Goal: Information Seeking & Learning: Learn about a topic

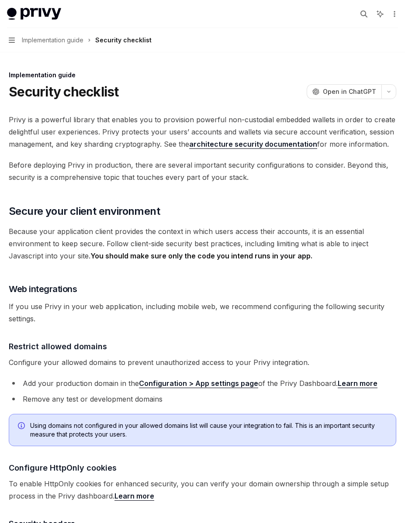
scroll to position [1339, 0]
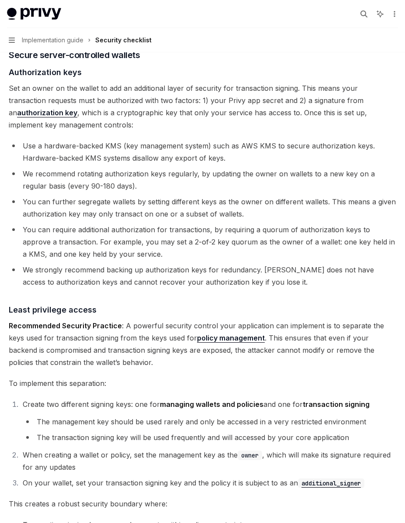
click at [103, 41] on div "Security checklist" at bounding box center [123, 40] width 56 height 10
type textarea "*"
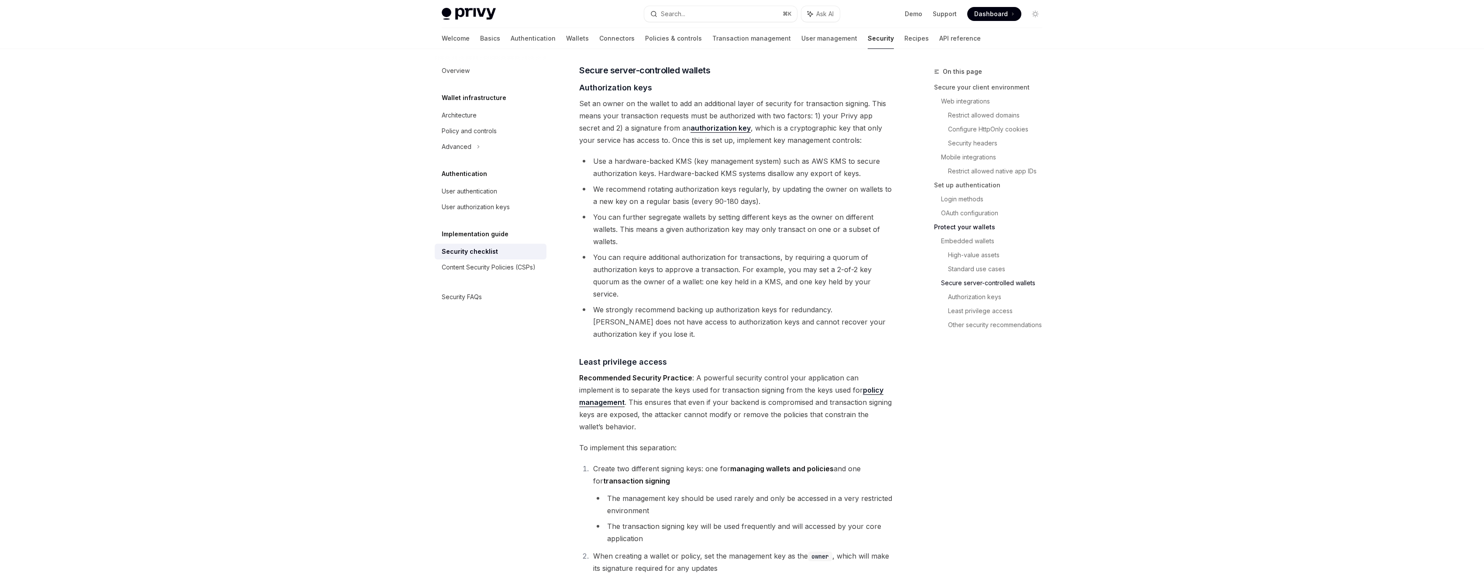
scroll to position [1402, 0]
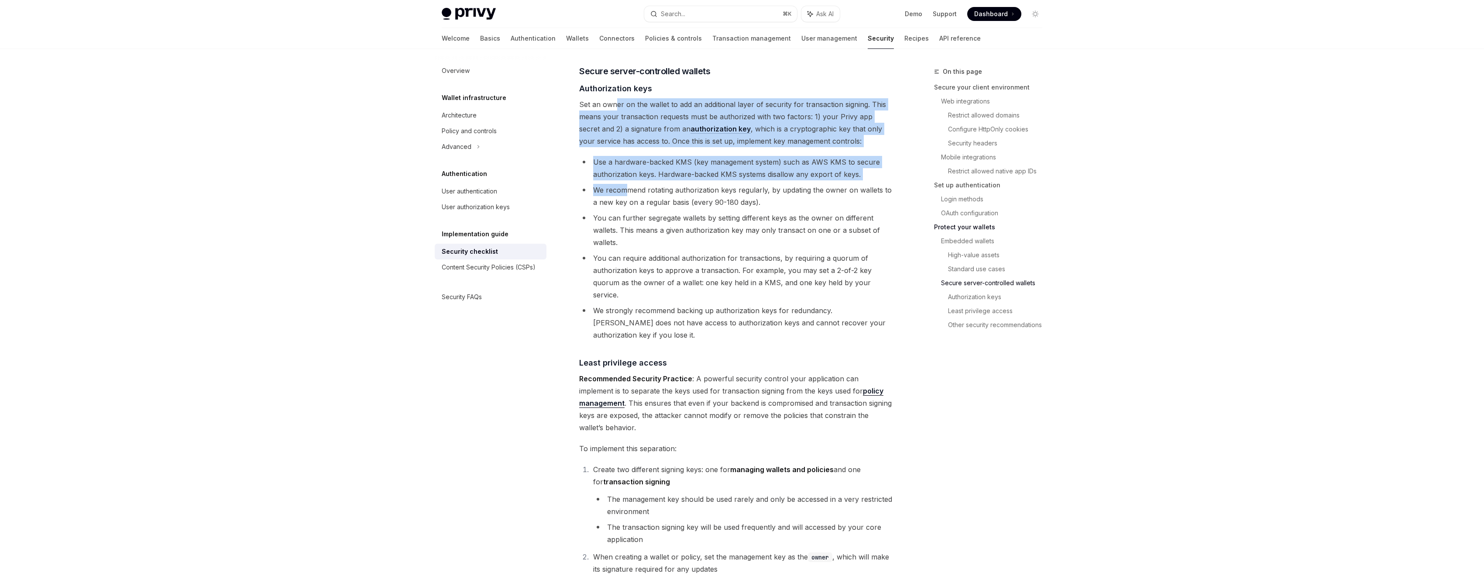
drag, startPoint x: 613, startPoint y: 94, endPoint x: 629, endPoint y: 181, distance: 88.8
click at [637, 156] on li "Use a hardware-backed KMS (key management system) such as AWS KMS to secure aut…" at bounding box center [736, 168] width 315 height 24
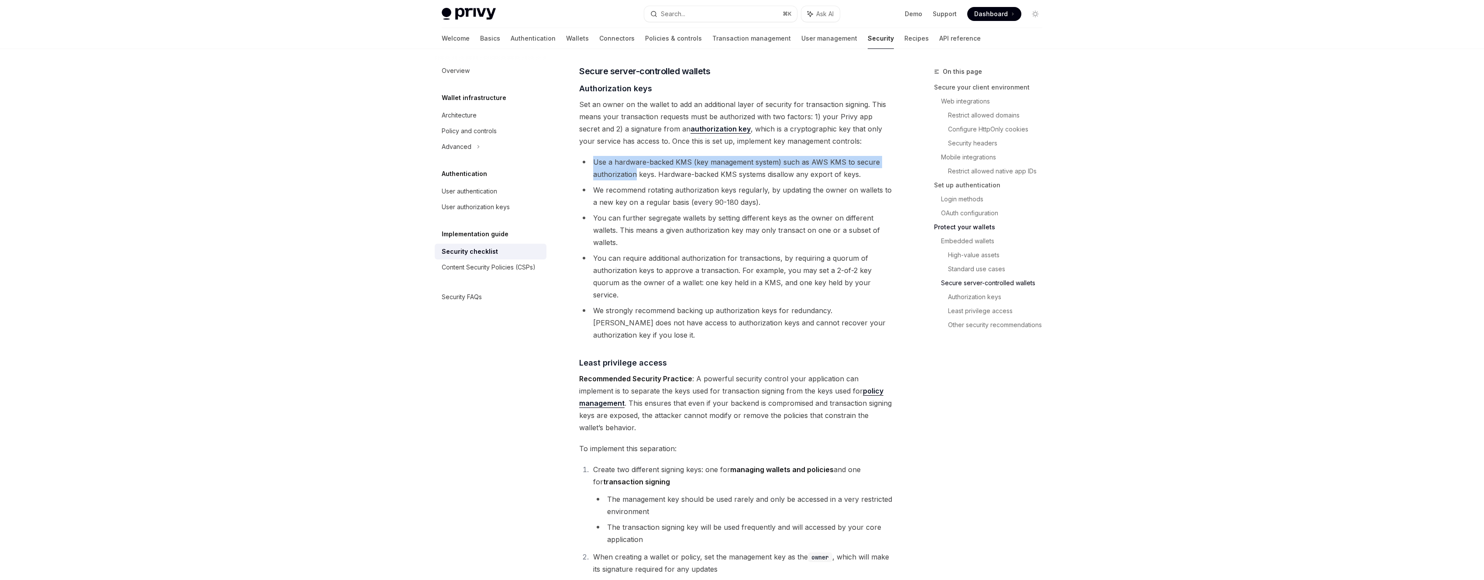
drag, startPoint x: 620, startPoint y: 137, endPoint x: 637, endPoint y: 166, distance: 33.5
click at [637, 166] on li "Use a hardware-backed KMS (key management system) such as AWS KMS to secure aut…" at bounding box center [736, 168] width 315 height 24
drag, startPoint x: 637, startPoint y: 166, endPoint x: 625, endPoint y: 149, distance: 21.0
click at [625, 156] on li "Use a hardware-backed KMS (key management system) such as AWS KMS to secure aut…" at bounding box center [736, 168] width 315 height 24
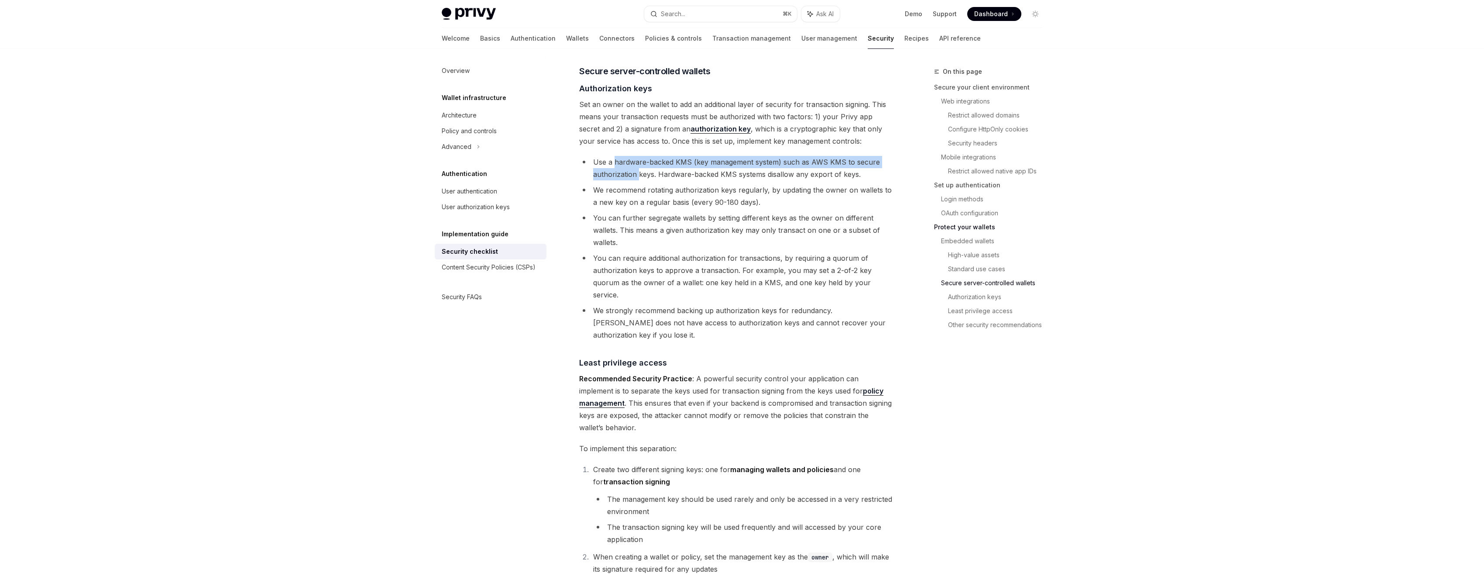
click at [625, 156] on li "Use a hardware-backed KMS (key management system) such as AWS KMS to secure aut…" at bounding box center [736, 168] width 315 height 24
drag, startPoint x: 625, startPoint y: 149, endPoint x: 653, endPoint y: 165, distance: 31.8
click at [653, 165] on li "Use a hardware-backed KMS (key management system) such as AWS KMS to secure aut…" at bounding box center [736, 168] width 315 height 24
drag, startPoint x: 842, startPoint y: 151, endPoint x: 812, endPoint y: 154, distance: 30.7
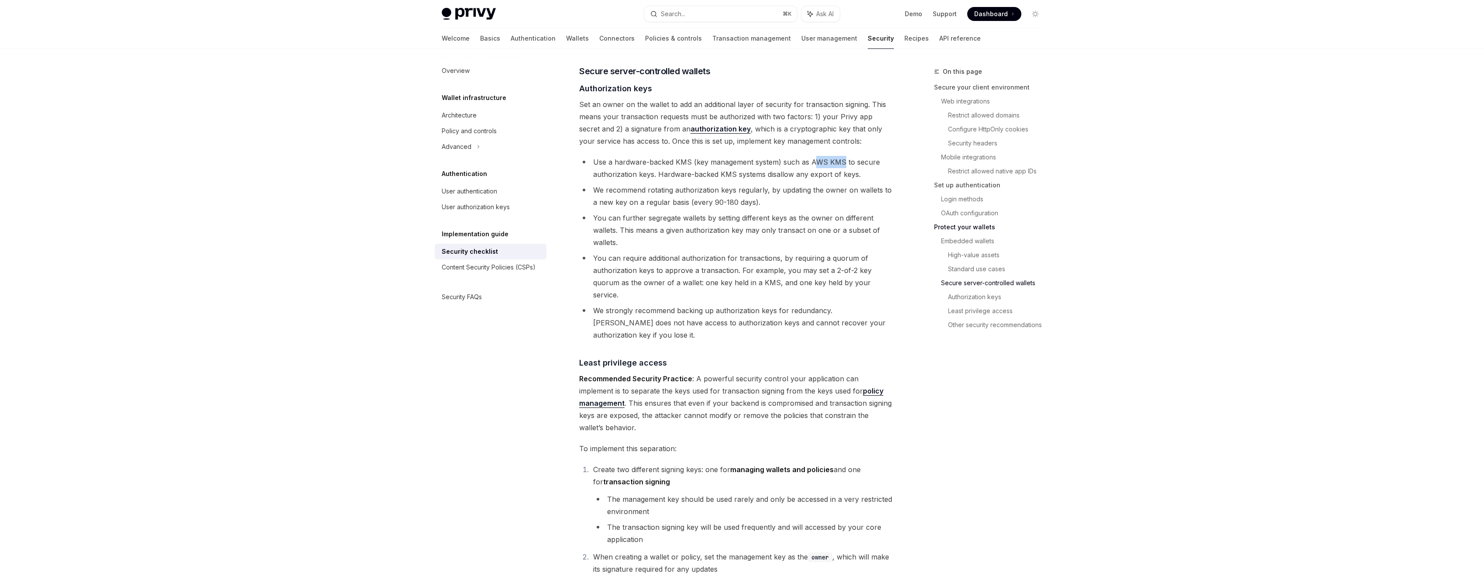
click at [812, 156] on li "Use a hardware-backed KMS (key management system) such as AWS KMS to secure aut…" at bounding box center [736, 168] width 315 height 24
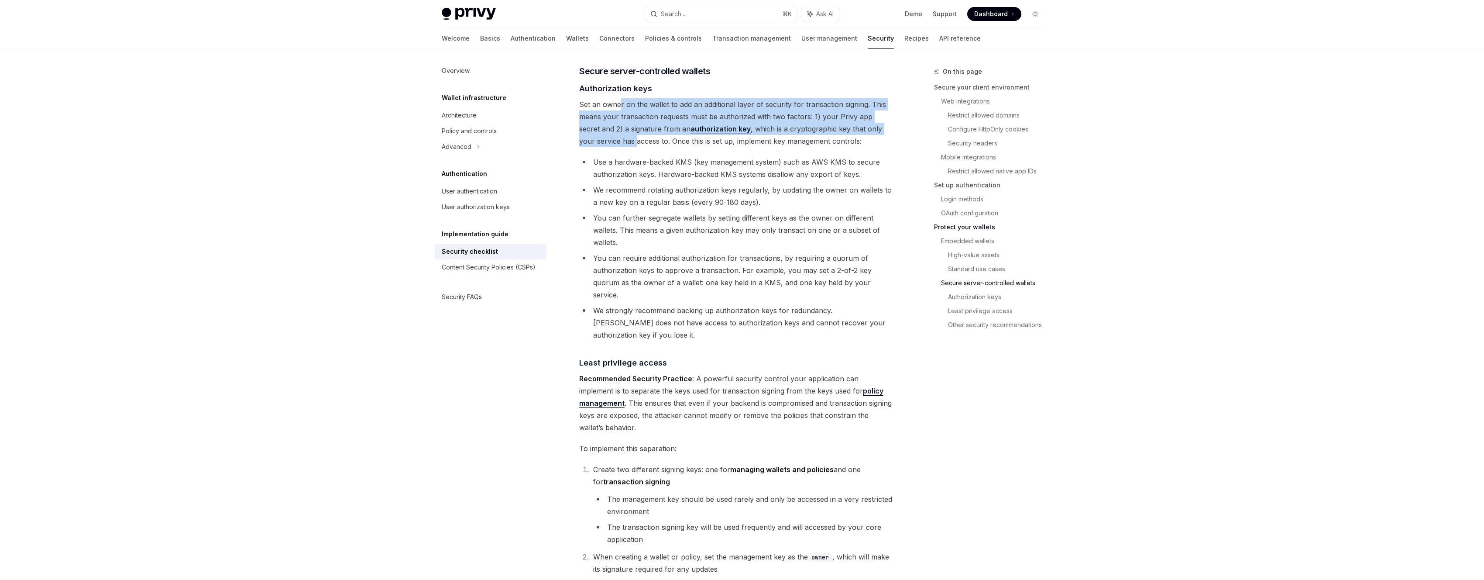
drag, startPoint x: 619, startPoint y: 88, endPoint x: 620, endPoint y: 128, distance: 39.7
click at [620, 128] on span "Set an owner on the wallet to add an additional layer of security for transacti…" at bounding box center [736, 122] width 315 height 49
drag, startPoint x: 620, startPoint y: 128, endPoint x: 622, endPoint y: 95, distance: 32.8
click at [622, 98] on span "Set an owner on the wallet to add an additional layer of security for transacti…" at bounding box center [736, 122] width 315 height 49
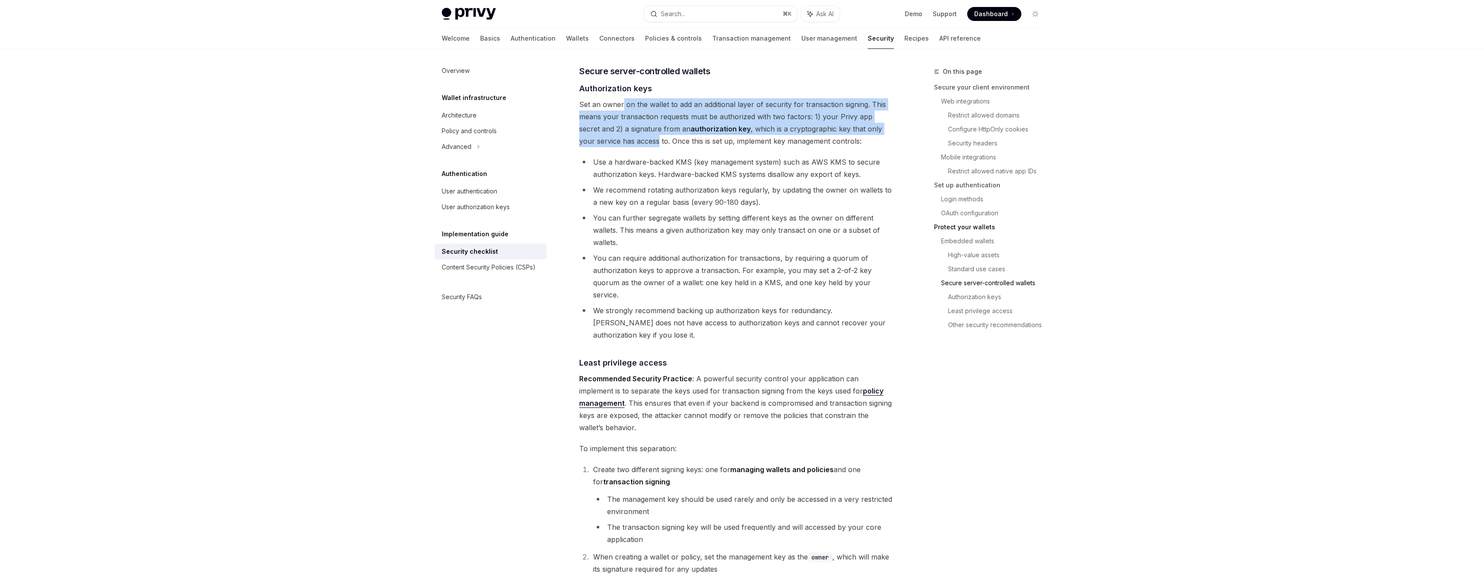
click at [622, 98] on span "Set an owner on the wallet to add an additional layer of security for transacti…" at bounding box center [736, 122] width 315 height 49
drag, startPoint x: 622, startPoint y: 95, endPoint x: 624, endPoint y: 129, distance: 34.1
click at [624, 129] on span "Set an owner on the wallet to add an additional layer of security for transacti…" at bounding box center [736, 122] width 315 height 49
drag, startPoint x: 624, startPoint y: 129, endPoint x: 626, endPoint y: 96, distance: 32.8
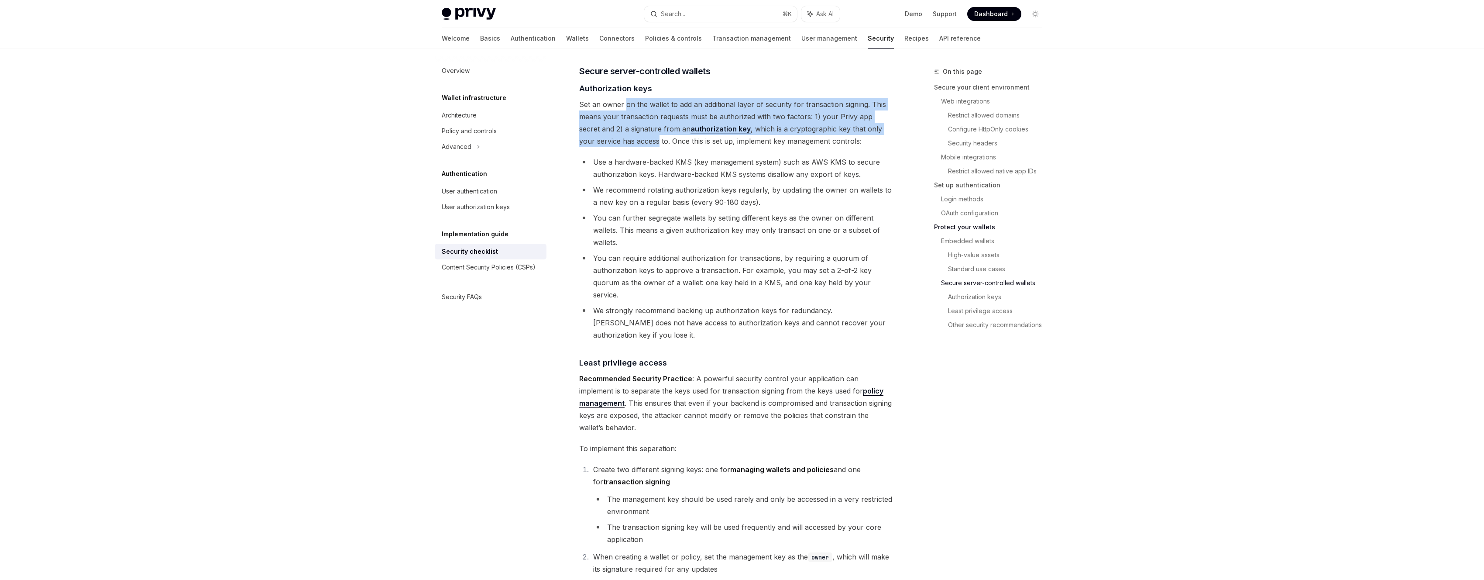
click at [626, 98] on span "Set an owner on the wallet to add an additional layer of security for transacti…" at bounding box center [736, 122] width 315 height 49
drag, startPoint x: 626, startPoint y: 96, endPoint x: 625, endPoint y: 123, distance: 26.6
click at [625, 123] on span "Set an owner on the wallet to add an additional layer of security for transacti…" at bounding box center [736, 122] width 315 height 49
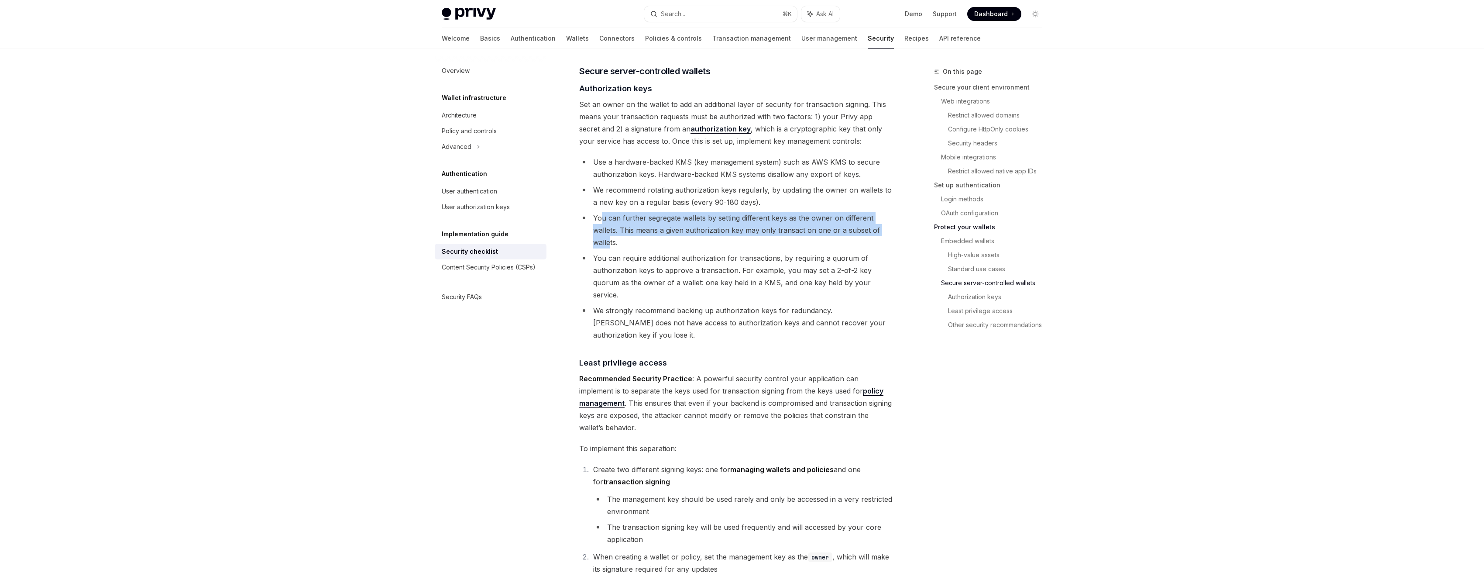
drag, startPoint x: 600, startPoint y: 206, endPoint x: 608, endPoint y: 227, distance: 22.9
click at [608, 227] on li "You can further segregate wallets by setting different keys as the owner on dif…" at bounding box center [736, 230] width 315 height 37
drag, startPoint x: 608, startPoint y: 227, endPoint x: 608, endPoint y: 208, distance: 19.2
click at [608, 212] on li "You can further segregate wallets by setting different keys as the owner on dif…" at bounding box center [736, 230] width 315 height 37
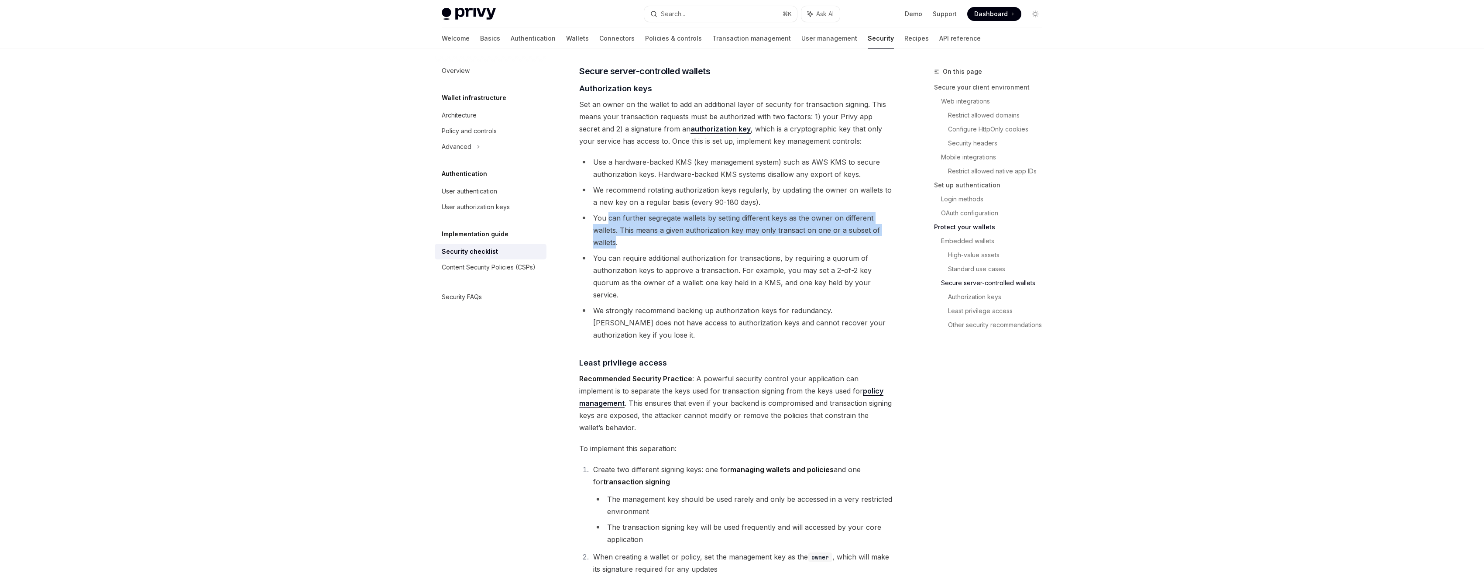
click at [608, 212] on li "You can further segregate wallets by setting different keys as the owner on dif…" at bounding box center [736, 230] width 315 height 37
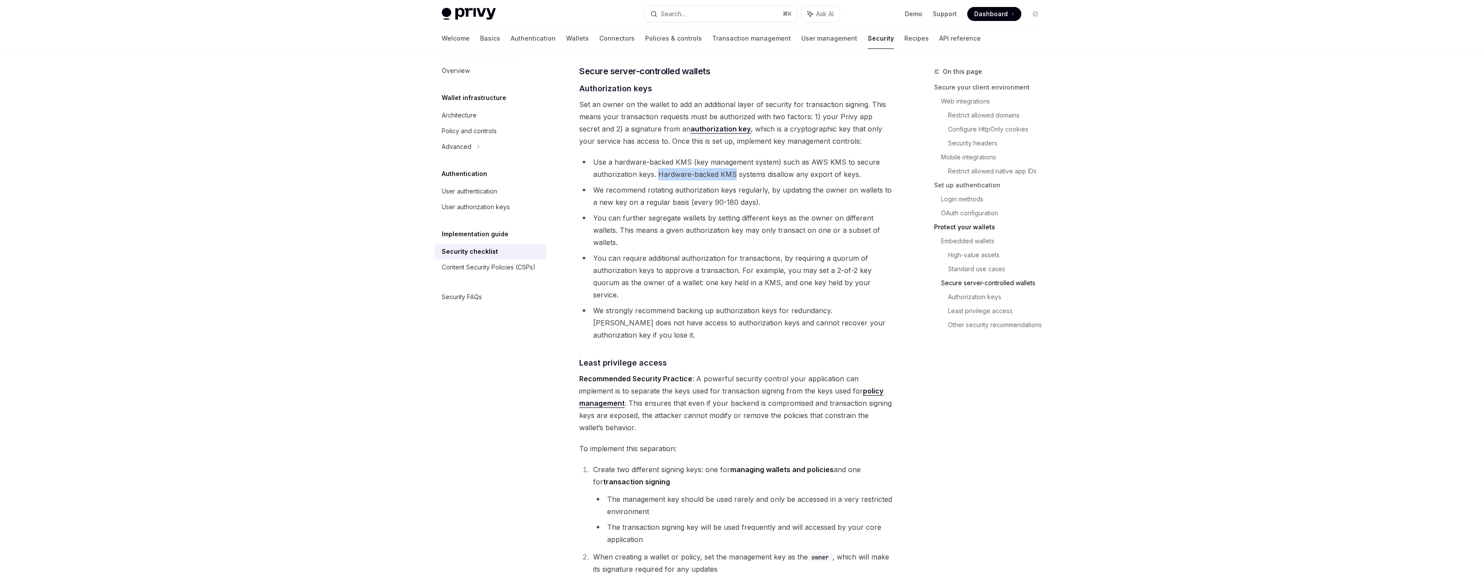
drag, startPoint x: 734, startPoint y: 163, endPoint x: 660, endPoint y: 161, distance: 74.2
click at [660, 161] on li "Use a hardware-backed KMS (key management system) such as AWS KMS to secure aut…" at bounding box center [736, 168] width 315 height 24
copy li "Hardware-backed KMS"
click at [770, 252] on li "You can require additional authorization for transactions, by requiring a quoru…" at bounding box center [736, 276] width 315 height 49
click at [712, 31] on link "Transaction management" at bounding box center [751, 38] width 79 height 21
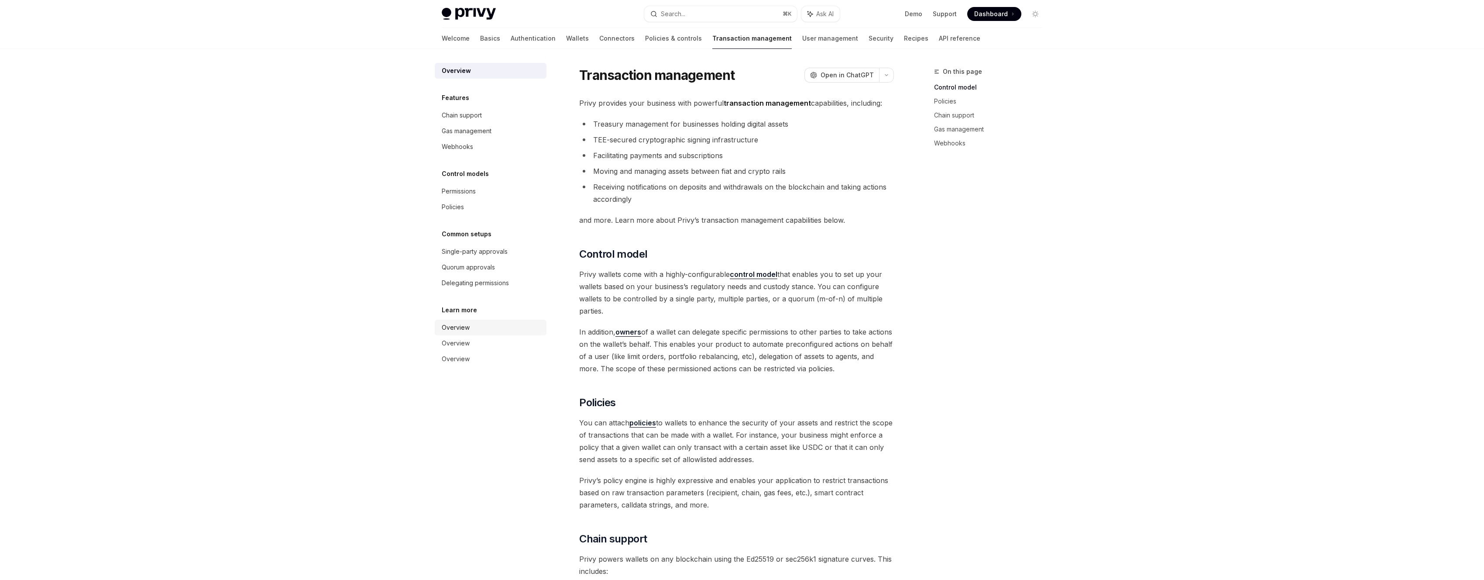
click at [478, 320] on div "Learn more Overview Overview Overview" at bounding box center [491, 336] width 112 height 62
click at [457, 329] on div "Overview" at bounding box center [456, 327] width 28 height 10
type textarea "*"
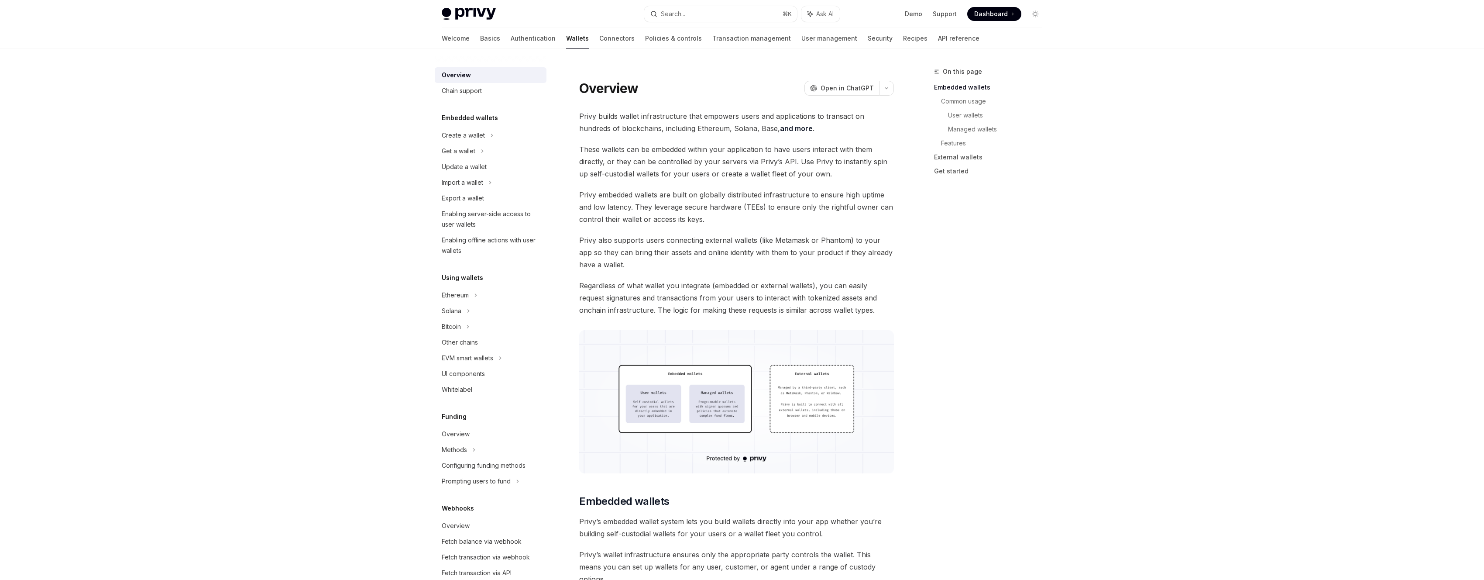
click at [713, 237] on span "Privy also supports users connecting external wallets (like Metamask or Phantom…" at bounding box center [736, 252] width 315 height 37
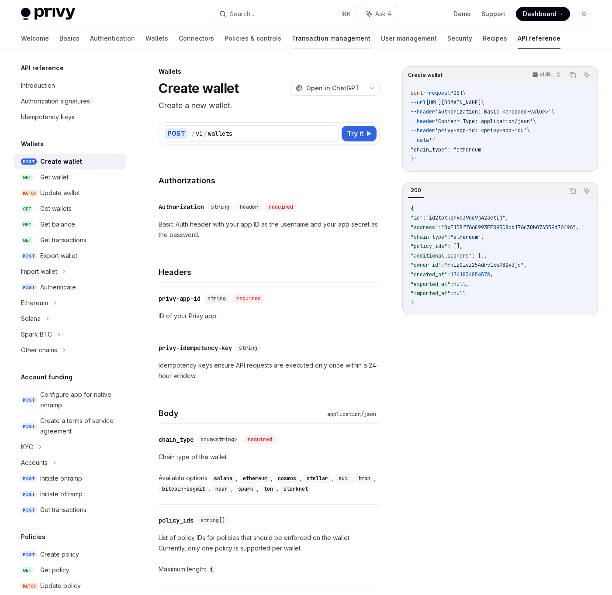
click at [292, 37] on link "Transaction management" at bounding box center [331, 38] width 79 height 21
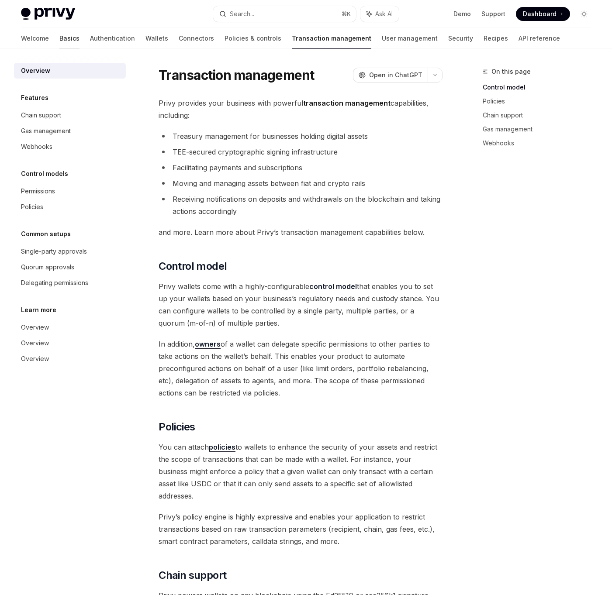
click at [59, 32] on link "Basics" at bounding box center [69, 38] width 20 height 21
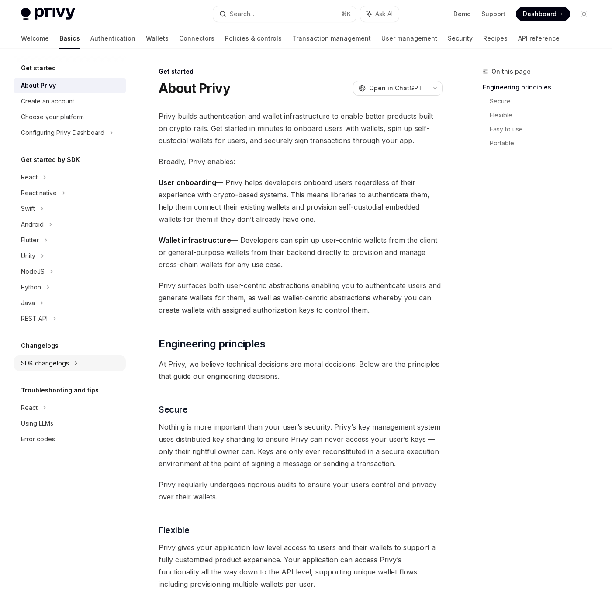
click at [43, 370] on div "SDK changelogs" at bounding box center [70, 363] width 112 height 16
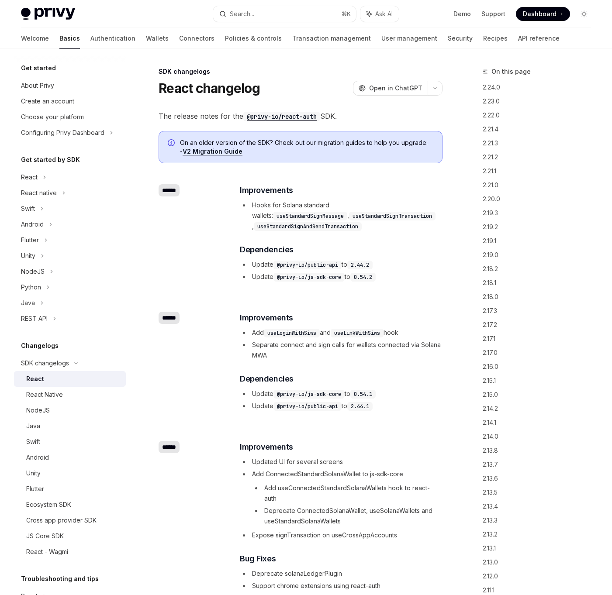
click at [49, 383] on div "React" at bounding box center [73, 379] width 94 height 10
type textarea "*"
drag, startPoint x: 410, startPoint y: 282, endPoint x: 252, endPoint y: 251, distance: 161.4
click at [251, 250] on div "​ Improvements Hooks for Solana standard wallets: useStandardSignMessage , useS…" at bounding box center [341, 233] width 202 height 98
click at [252, 251] on span "Dependencies" at bounding box center [267, 250] width 54 height 12
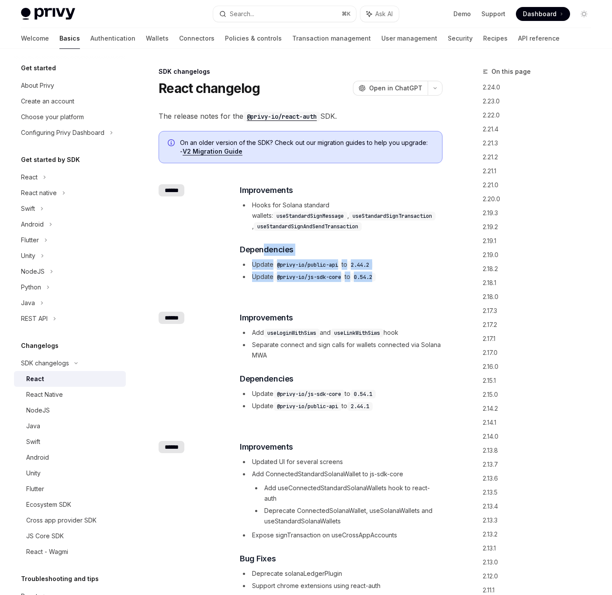
drag, startPoint x: 265, startPoint y: 246, endPoint x: 399, endPoint y: 283, distance: 138.2
click at [399, 283] on div "​ Improvements Hooks for Solana standard wallets: useStandardSignMessage , useS…" at bounding box center [340, 234] width 203 height 100
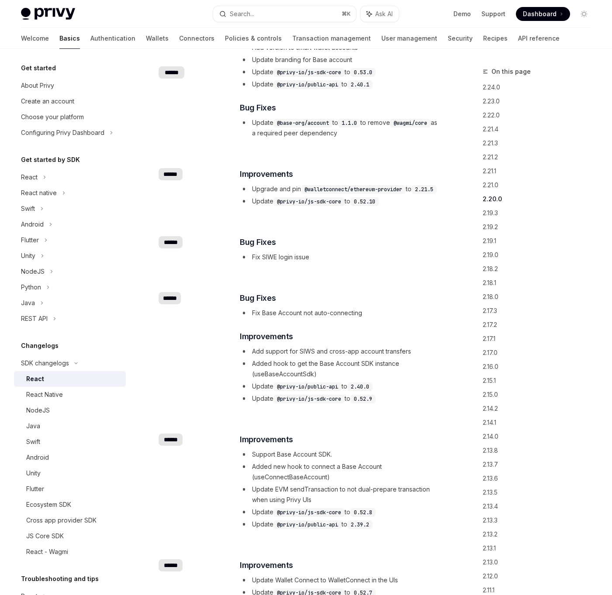
scroll to position [1412, 0]
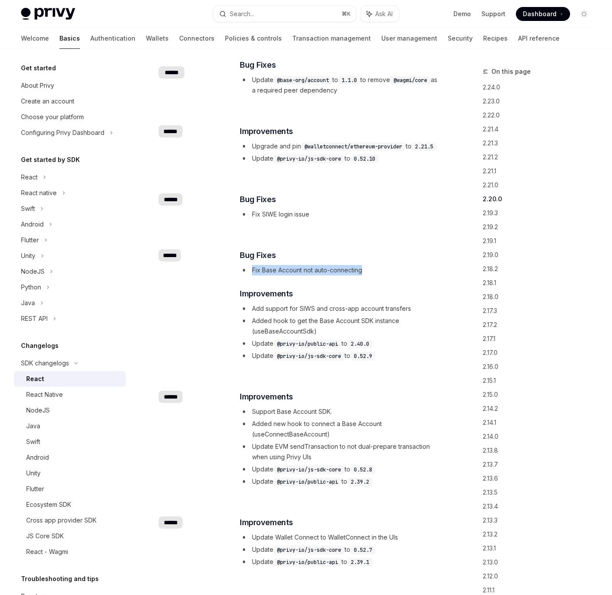
drag, startPoint x: 378, startPoint y: 293, endPoint x: 241, endPoint y: 289, distance: 136.2
click at [241, 275] on li "Fix Base Account not auto-connecting" at bounding box center [341, 270] width 202 height 10
drag, startPoint x: 241, startPoint y: 289, endPoint x: 449, endPoint y: 291, distance: 207.3
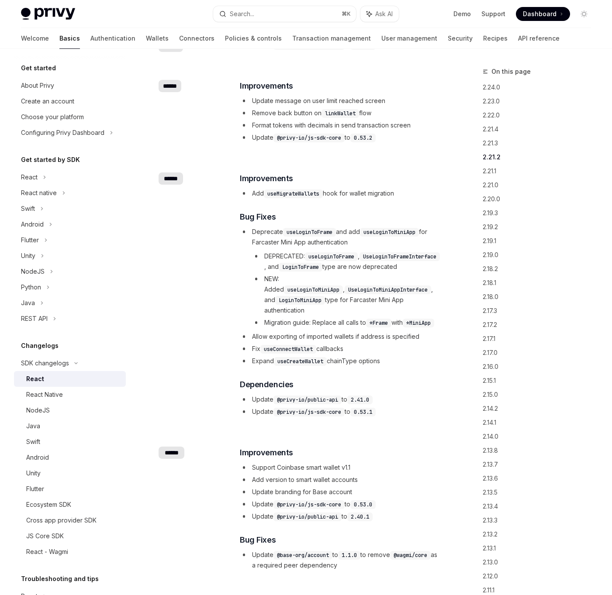
scroll to position [1186, 0]
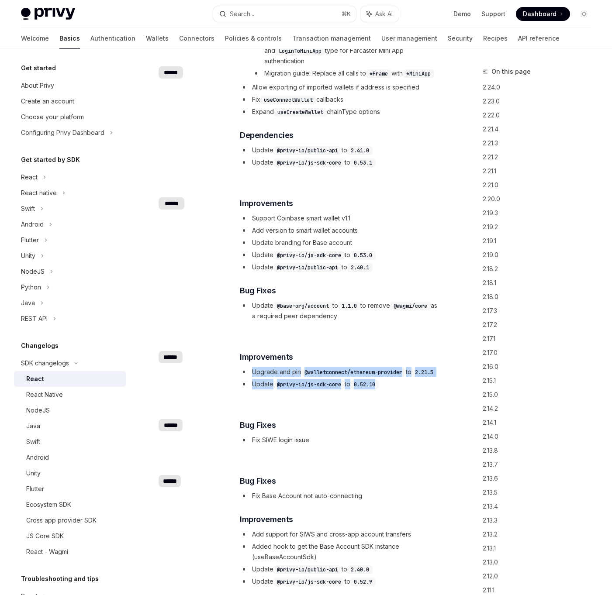
drag, startPoint x: 407, startPoint y: 412, endPoint x: 252, endPoint y: 379, distance: 158.6
click at [252, 379] on div "​ ****** ​ Improvements Upgrade and pin @walletconnect/ethereum-provider to 2.2…" at bounding box center [300, 371] width 284 height 68
click at [252, 377] on li "Upgrade and pin @walletconnect/ethereum-provider to 2.21.5" at bounding box center [341, 372] width 202 height 10
drag, startPoint x: 252, startPoint y: 379, endPoint x: 404, endPoint y: 415, distance: 156.2
click at [404, 405] on div "​ ****** ​ Improvements Upgrade and pin @walletconnect/ethereum-provider to 2.2…" at bounding box center [300, 371] width 284 height 68
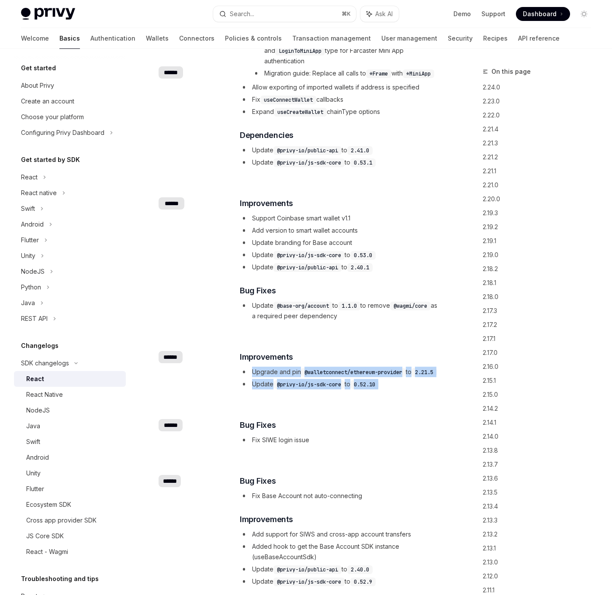
click at [404, 405] on div "​ ****** ​ Improvements Upgrade and pin @walletconnect/ethereum-provider to 2.2…" at bounding box center [300, 371] width 284 height 68
drag, startPoint x: 417, startPoint y: 412, endPoint x: 252, endPoint y: 403, distance: 164.8
click at [252, 403] on div "​ ****** ​ Improvements Upgrade and pin @walletconnect/ethereum-provider to 2.2…" at bounding box center [300, 371] width 284 height 68
click at [252, 389] on li "Update @privy-io/js-sdk-core to 0.52.10" at bounding box center [341, 384] width 202 height 10
drag, startPoint x: 252, startPoint y: 403, endPoint x: 402, endPoint y: 409, distance: 150.3
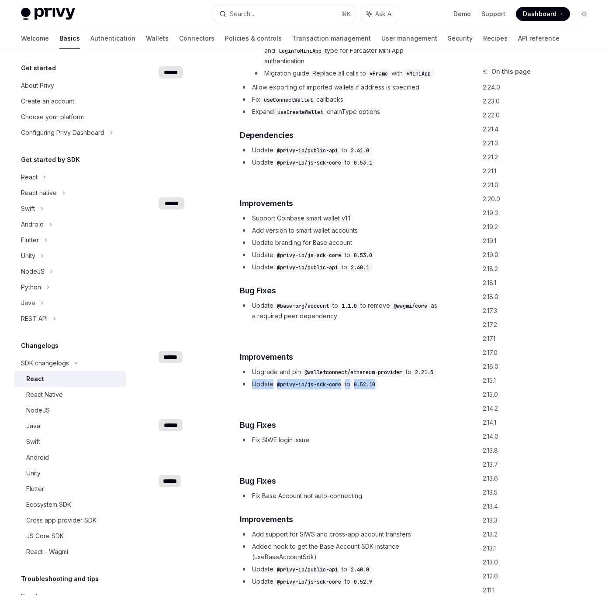
click at [402, 389] on li "Update @privy-io/js-sdk-core to 0.52.10" at bounding box center [341, 384] width 202 height 10
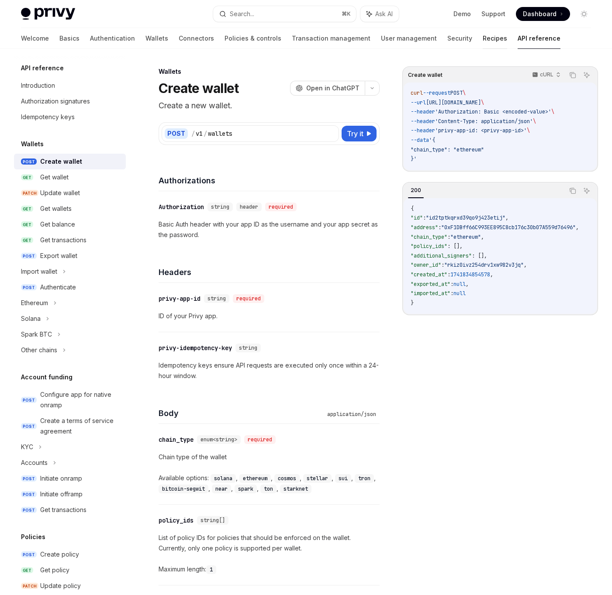
click at [482, 38] on link "Recipes" at bounding box center [494, 38] width 24 height 21
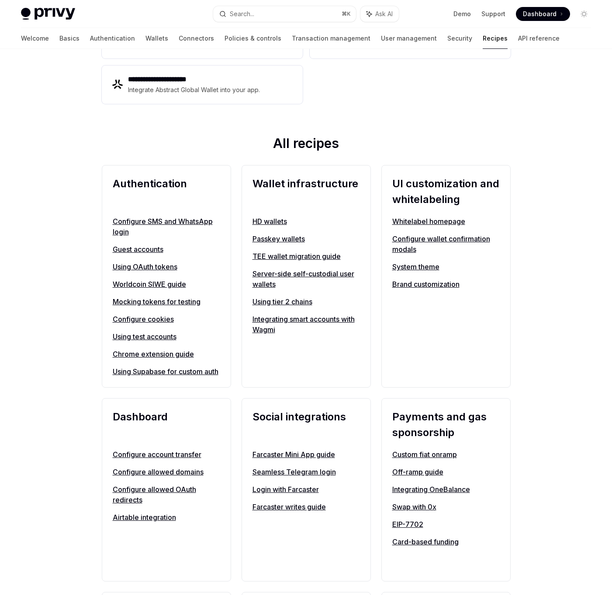
scroll to position [238, 0]
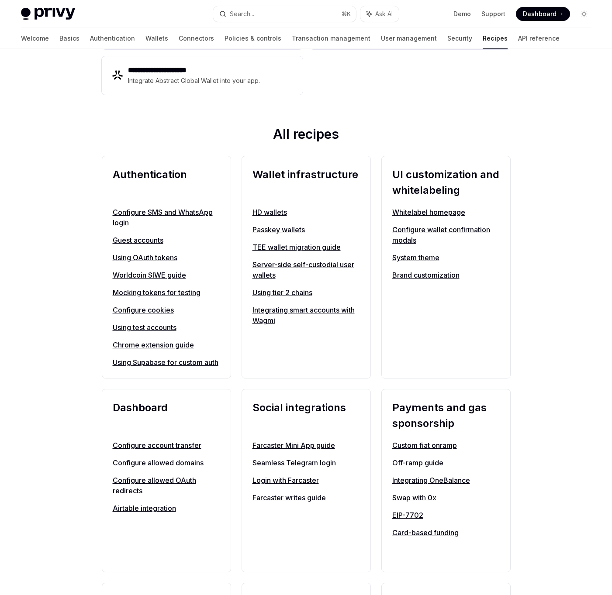
click at [130, 347] on link "Chrome extension guide" at bounding box center [166, 345] width 107 height 10
type textarea "*"
